Goal: Transaction & Acquisition: Book appointment/travel/reservation

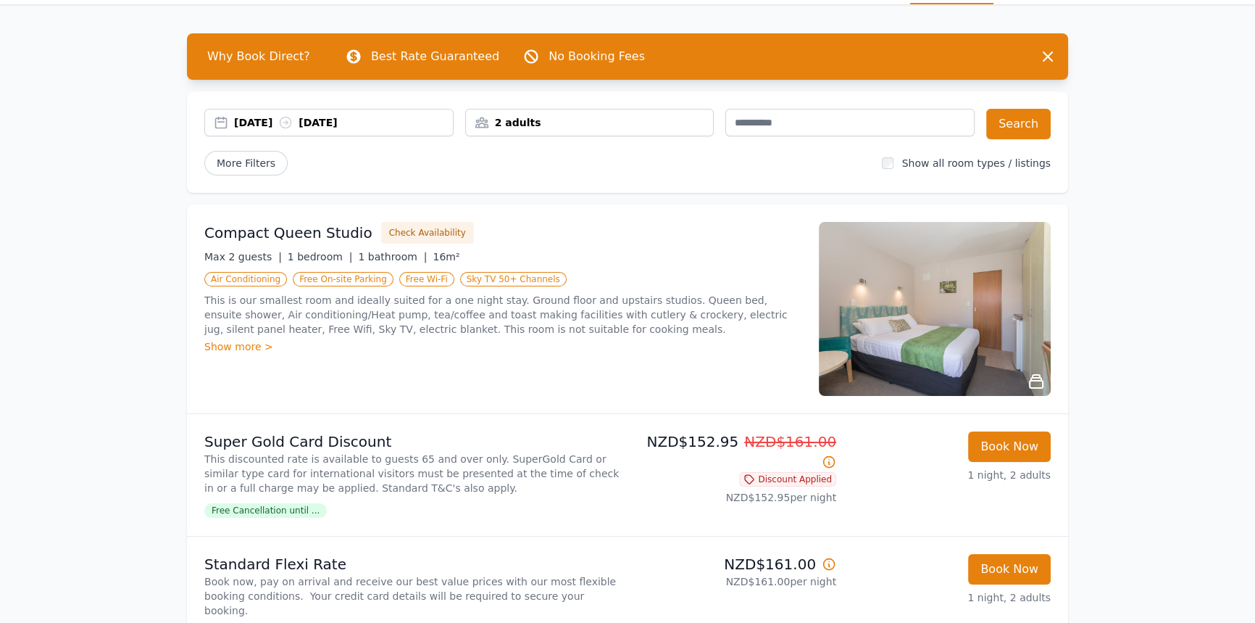
scroll to position [65, 0]
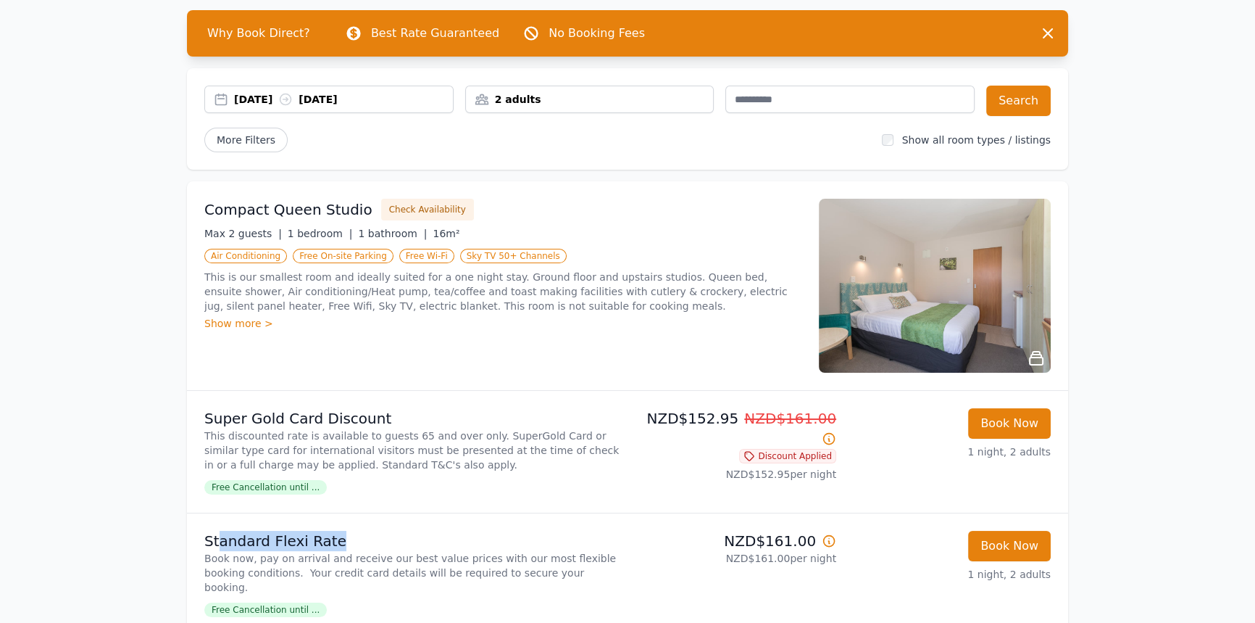
drag, startPoint x: 216, startPoint y: 538, endPoint x: 348, endPoint y: 538, distance: 131.9
click at [348, 538] on p "Standard Flexi Rate" at bounding box center [412, 540] width 417 height 20
drag, startPoint x: 345, startPoint y: 540, endPoint x: 202, endPoint y: 538, distance: 142.8
click at [202, 538] on li "Standard Flexi Rate Book now, pay on arrival and receive our best value prices …" at bounding box center [627, 573] width 881 height 122
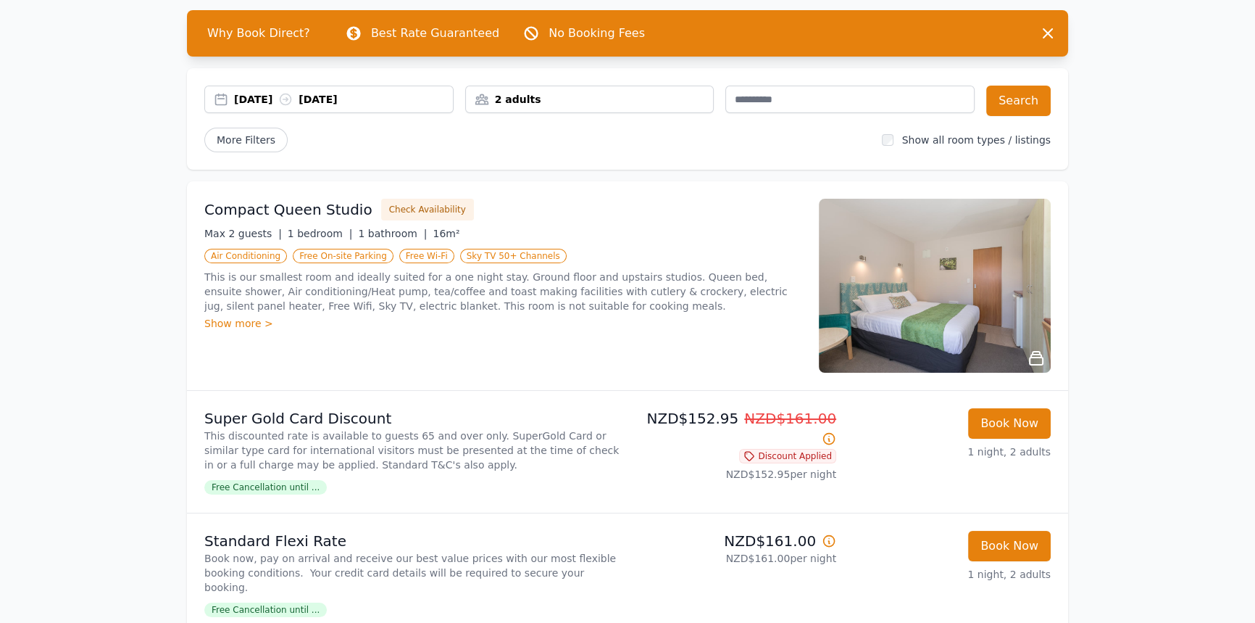
click at [895, 568] on p "1 night, 2 adults" at bounding box center [949, 574] width 203 height 14
drag, startPoint x: 819, startPoint y: 543, endPoint x: 726, endPoint y: 548, distance: 92.9
click at [726, 548] on p "NZD$161.00" at bounding box center [734, 540] width 203 height 20
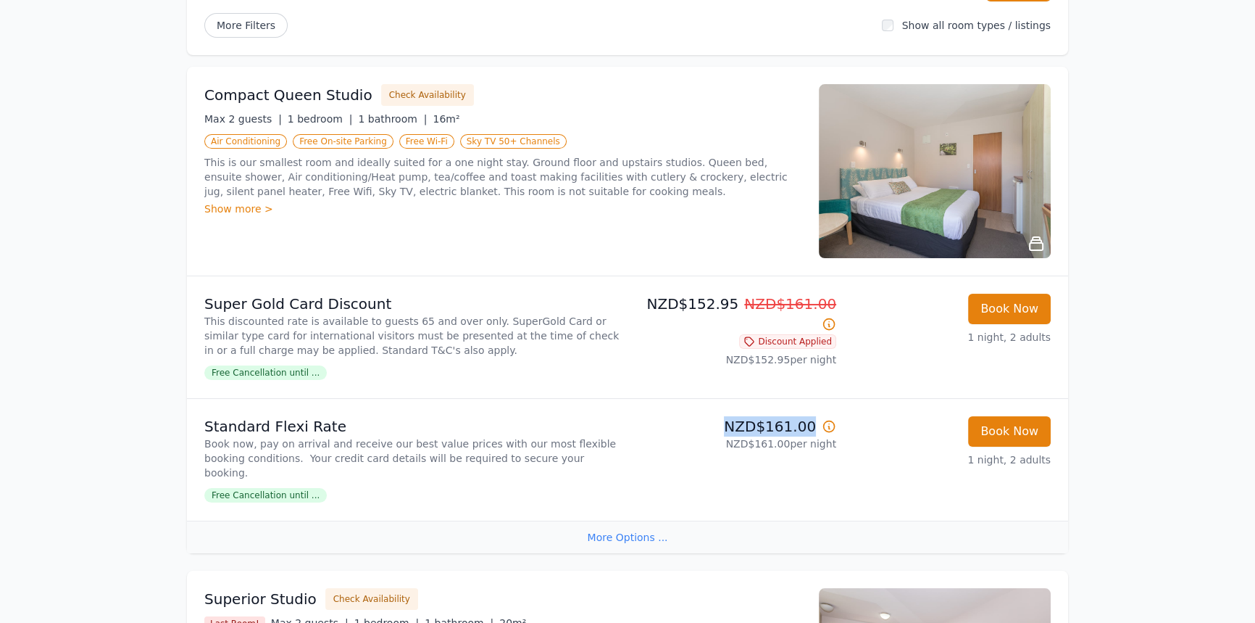
scroll to position [0, 0]
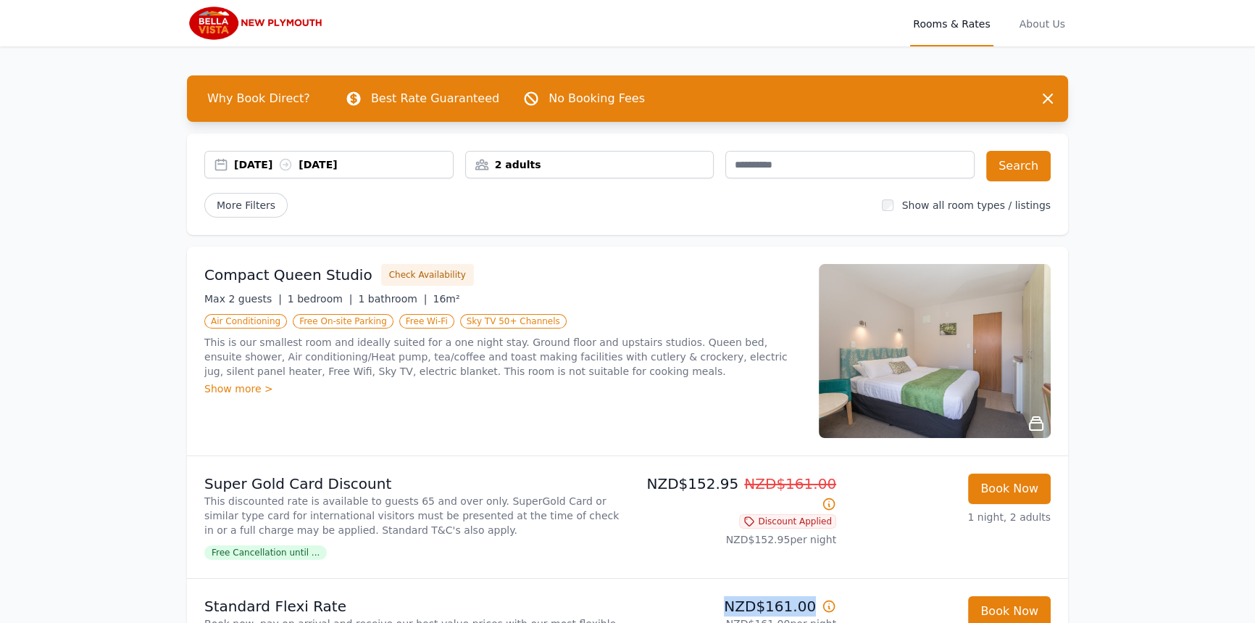
click at [237, 14] on img at bounding box center [257, 23] width 140 height 35
